Goal: Find specific page/section: Find specific page/section

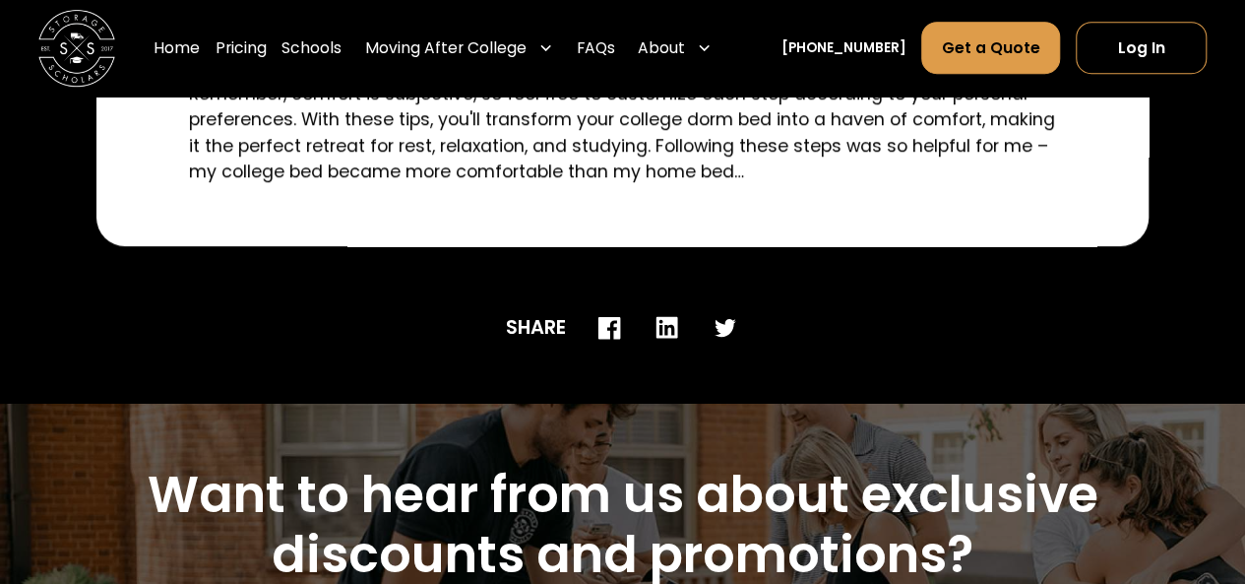
scroll to position [4233, 0]
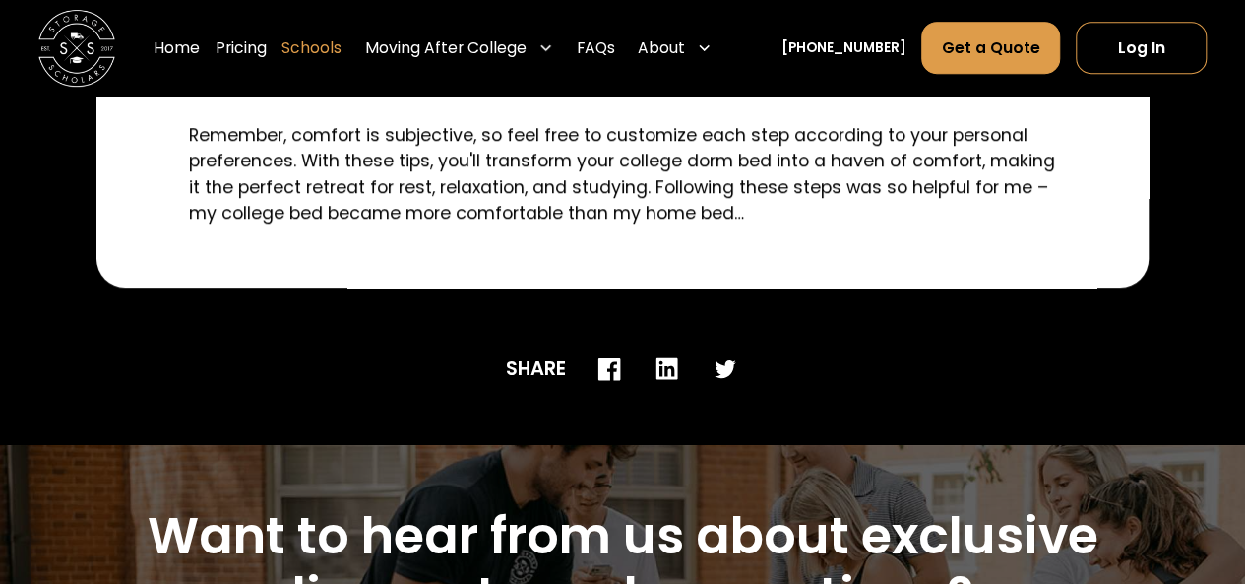
click at [342, 49] on link "Schools" at bounding box center [312, 49] width 60 height 54
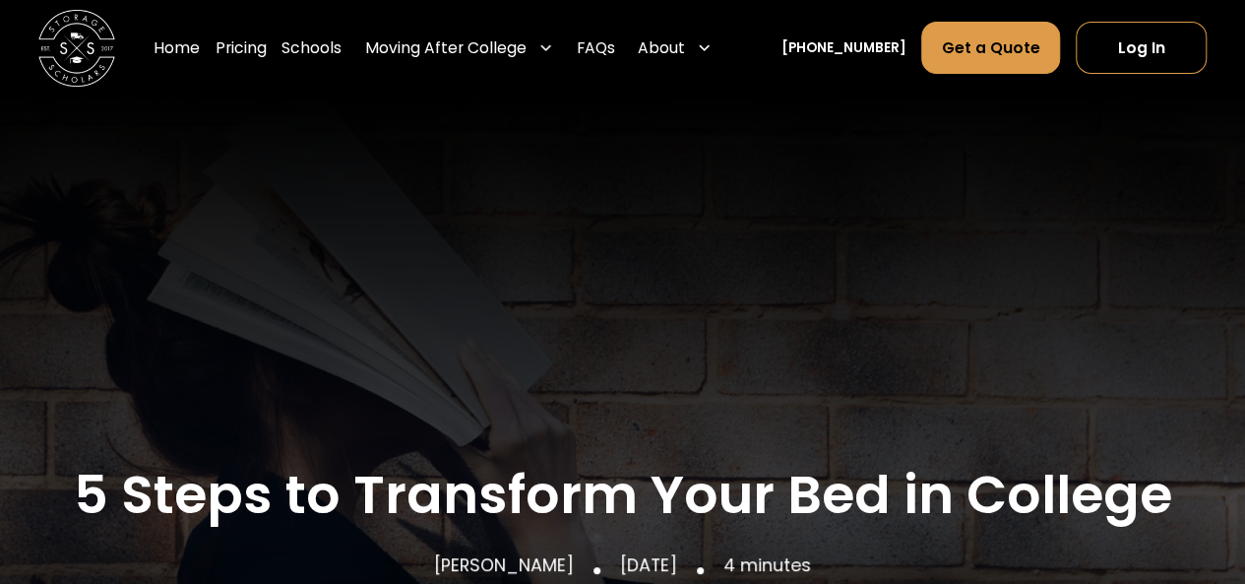
scroll to position [635, 0]
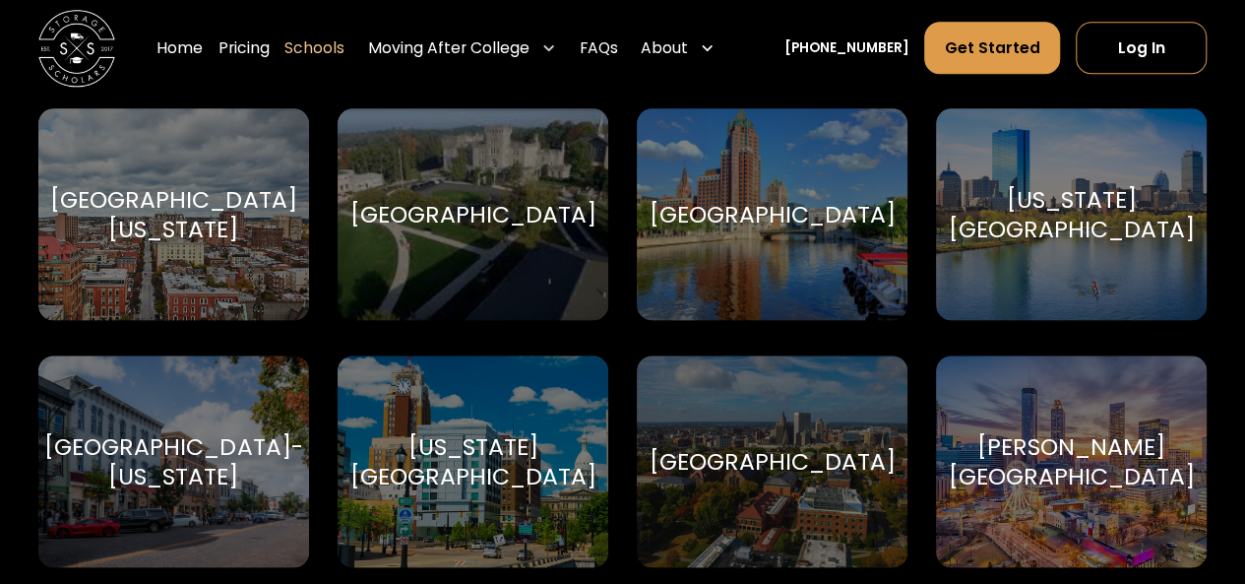
scroll to position [4823, 0]
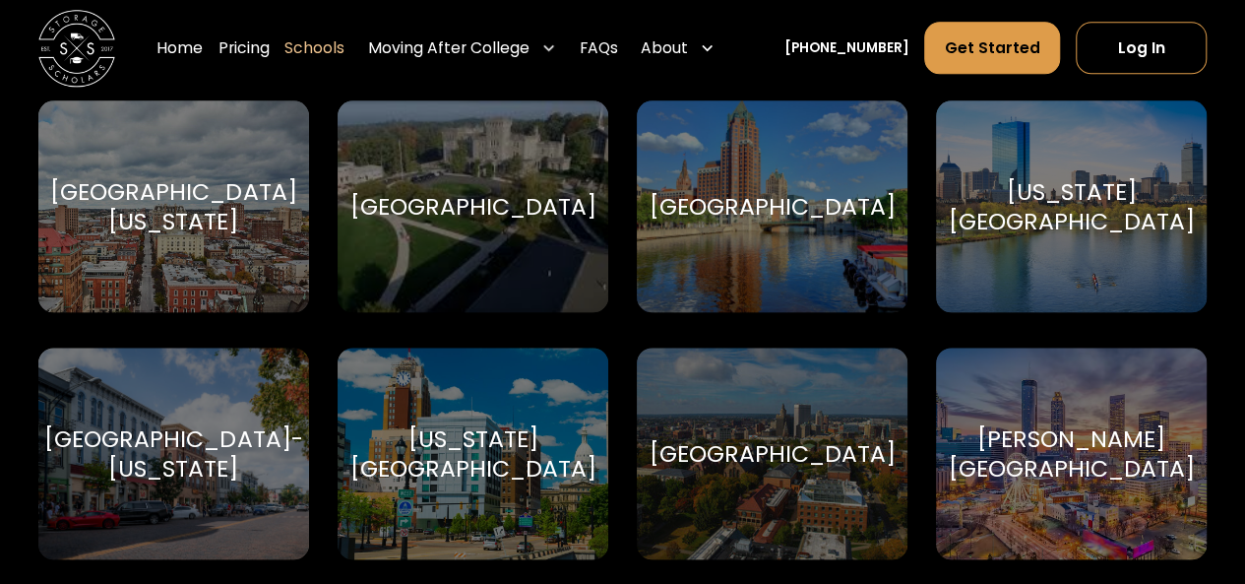
click at [746, 220] on div "[GEOGRAPHIC_DATA]" at bounding box center [773, 206] width 246 height 29
click at [757, 202] on div "[GEOGRAPHIC_DATA]" at bounding box center [773, 206] width 246 height 29
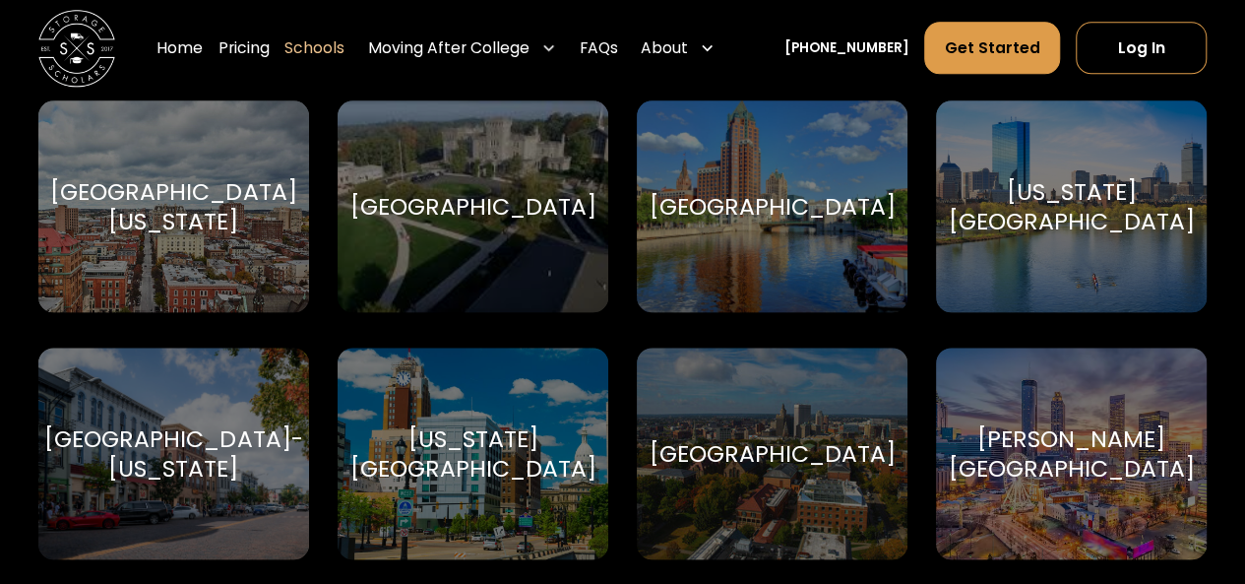
click at [760, 220] on div "[GEOGRAPHIC_DATA]" at bounding box center [773, 206] width 246 height 29
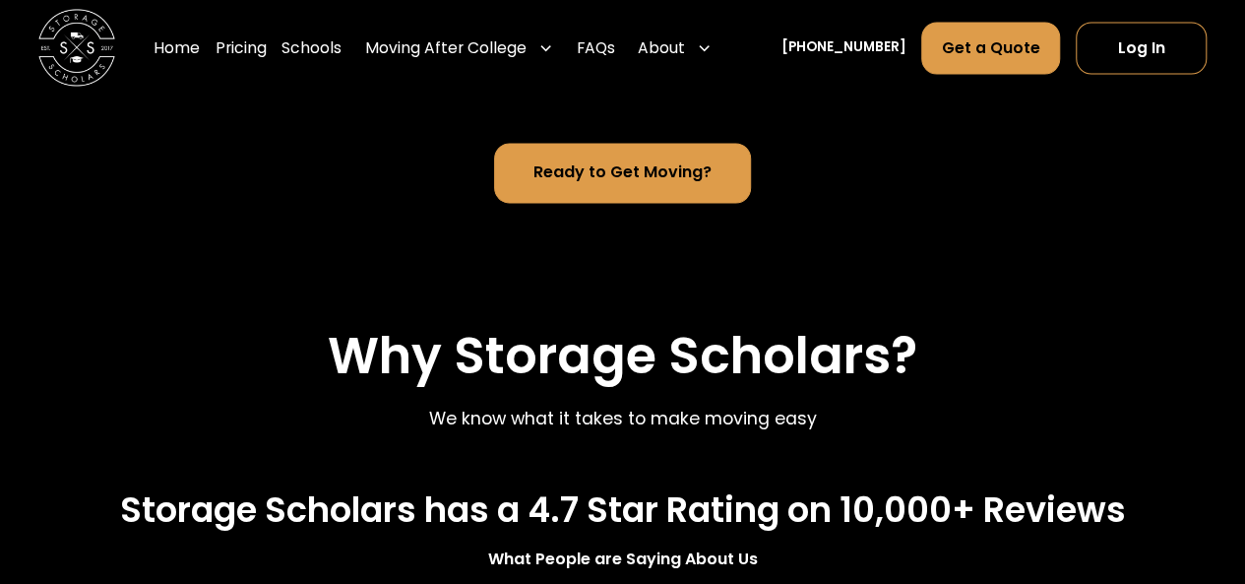
scroll to position [1673, 0]
